Goal: Task Accomplishment & Management: Use online tool/utility

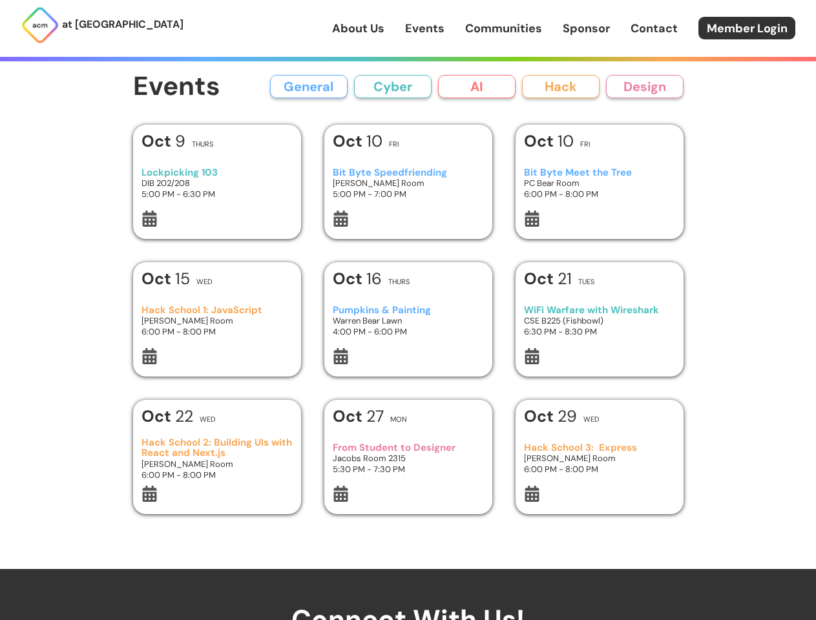
click at [309, 87] on button "General" at bounding box center [309, 86] width 78 height 23
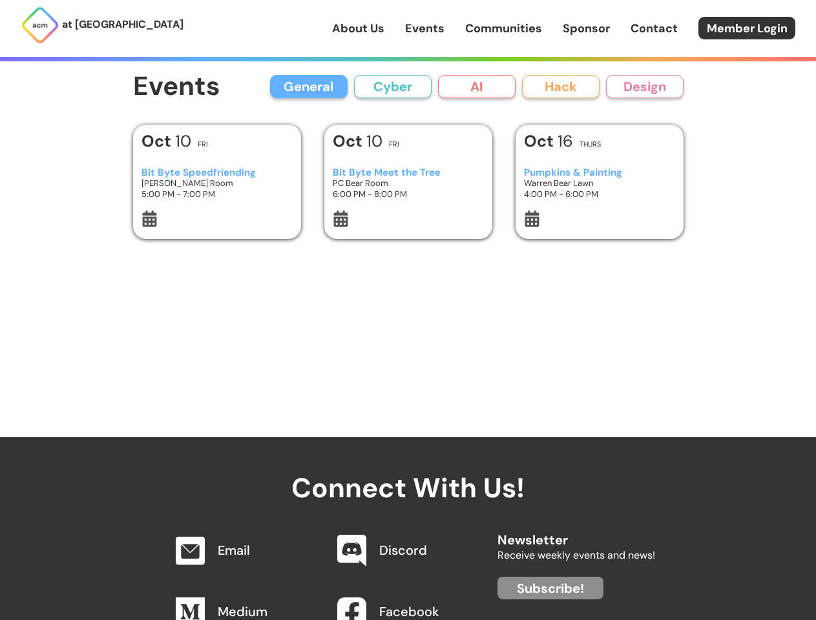
click at [393, 87] on button "Cyber" at bounding box center [393, 86] width 78 height 23
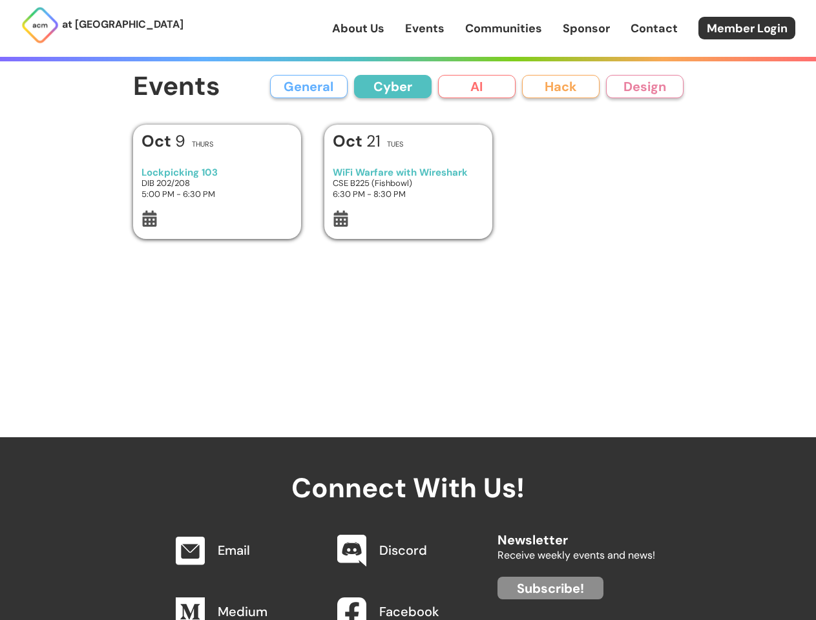
click at [477, 87] on button "AI" at bounding box center [477, 86] width 78 height 23
click at [561, 87] on button "Hack" at bounding box center [561, 86] width 78 height 23
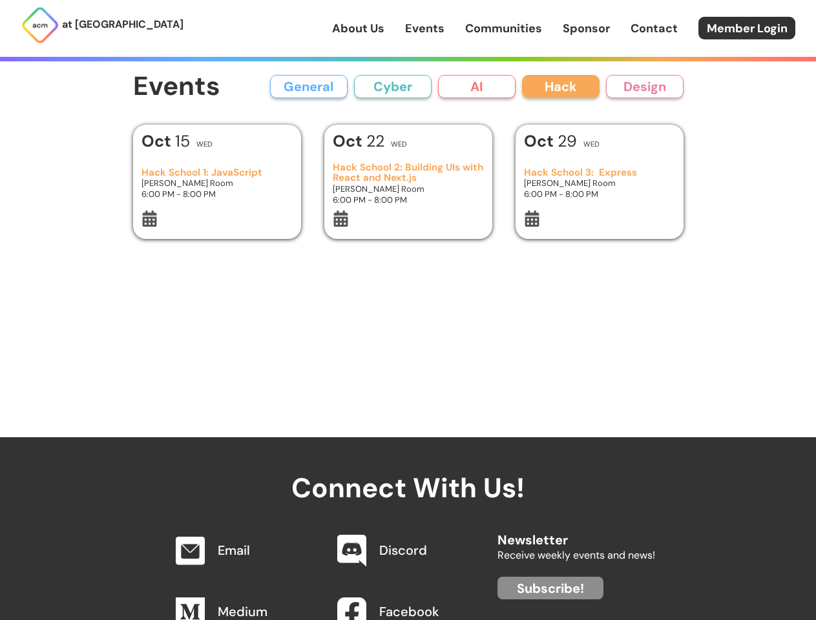
click at [645, 87] on button "Design" at bounding box center [645, 86] width 78 height 23
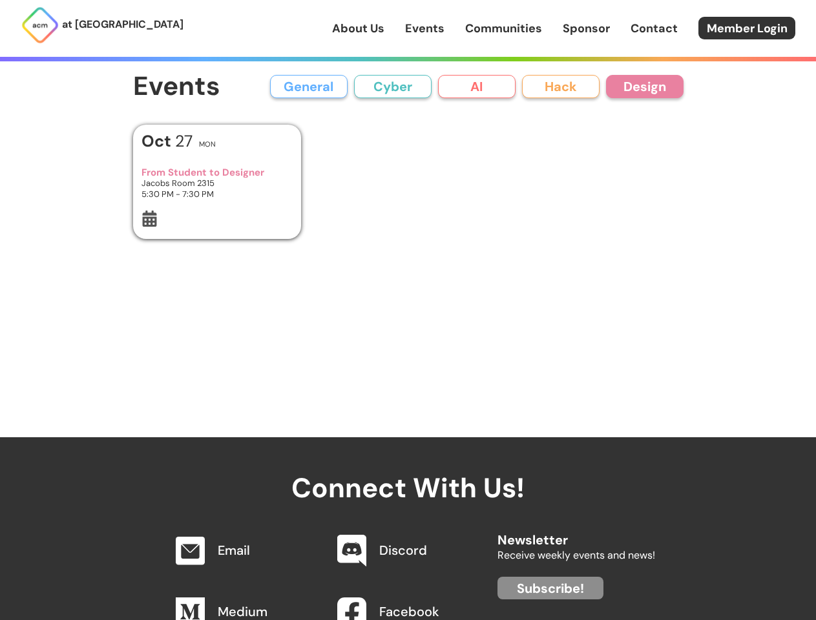
click at [149, 220] on icon at bounding box center [149, 219] width 16 height 16
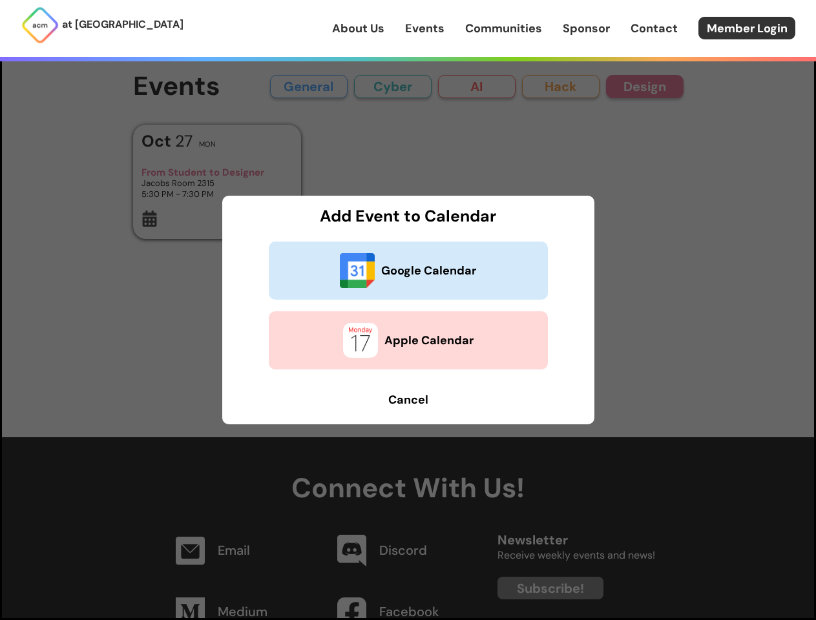
click at [341, 220] on h3 "Add Event to Calendar" at bounding box center [408, 215] width 349 height 17
click at [532, 220] on h3 "Add Event to Calendar" at bounding box center [408, 215] width 349 height 17
click at [149, 358] on dialog "Add Event to Calendar Google Calendar Apple Calendar Cancel" at bounding box center [408, 310] width 816 height 620
click at [341, 358] on button "Apple Calendar" at bounding box center [408, 340] width 279 height 58
